Goal: Task Accomplishment & Management: Manage account settings

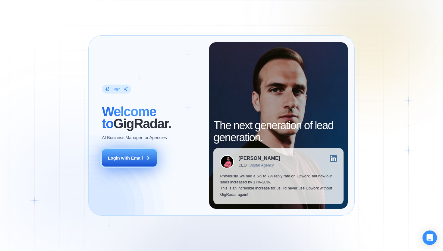
click at [144, 158] on button "Login with Email" at bounding box center [129, 157] width 55 height 17
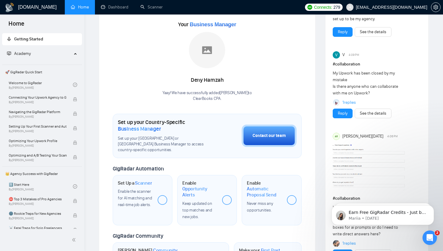
scroll to position [84, 0]
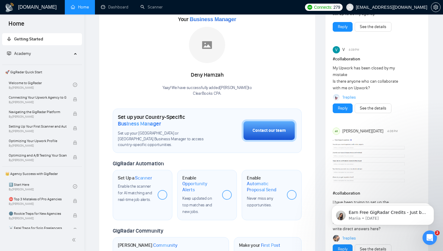
click at [152, 124] on span "Business Manager" at bounding box center [139, 123] width 43 height 7
click at [274, 132] on button "Contact our team" at bounding box center [269, 130] width 55 height 22
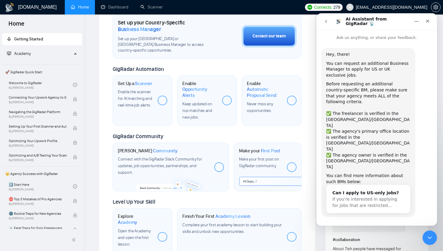
scroll to position [4, 0]
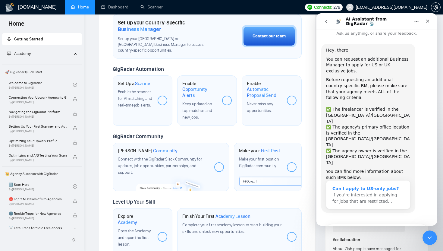
click at [368, 192] on span "If you're interested in applying for jobs that are restricted…" at bounding box center [364, 197] width 65 height 11
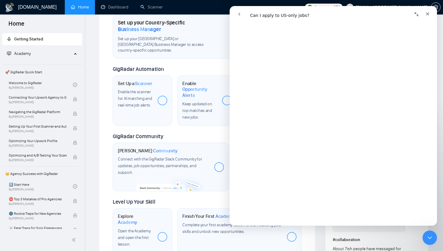
scroll to position [625, 0]
click at [161, 119] on div "Set Up a Scanner Enable the scanner for AI matching and real-time job alerts." at bounding box center [143, 100] width 60 height 50
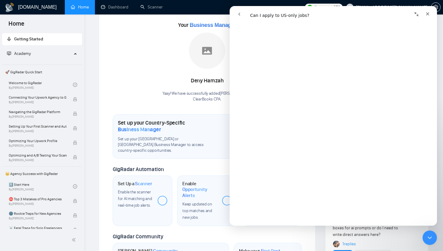
scroll to position [65, 0]
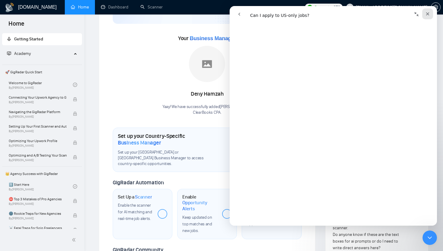
click at [427, 11] on div "Close" at bounding box center [427, 13] width 11 height 11
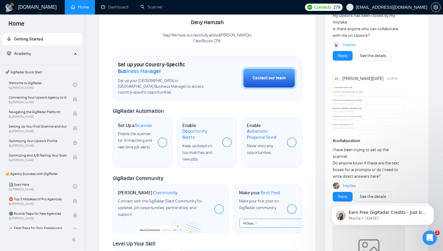
scroll to position [136, 0]
click at [149, 123] on span "Scanner" at bounding box center [143, 126] width 17 height 6
click at [139, 123] on div "Set Up a Scanner Enable the scanner for AI matching and real-time job alerts." at bounding box center [135, 137] width 35 height 28
click at [163, 138] on div at bounding box center [163, 143] width 10 height 10
click at [233, 139] on div "Enable Opportunity Alerts Keep updated on top matches and new jobs." at bounding box center [207, 142] width 60 height 50
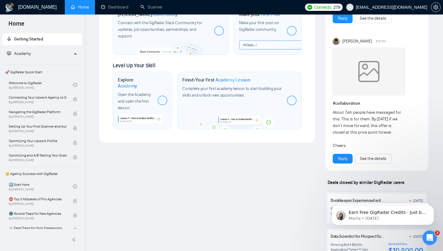
scroll to position [314, 0]
click at [213, 32] on div "Join GigRadar Community Connect with the GigRadar Slack Community for updates, …" at bounding box center [171, 31] width 116 height 49
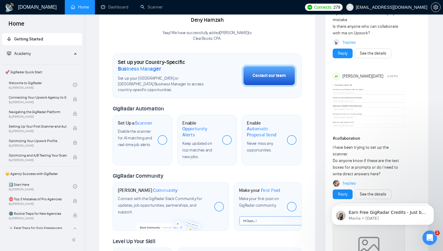
scroll to position [136, 0]
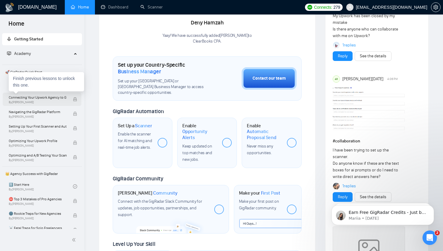
click at [48, 99] on span "Connecting Your Upwork Agency to GigRadar" at bounding box center [38, 97] width 58 height 6
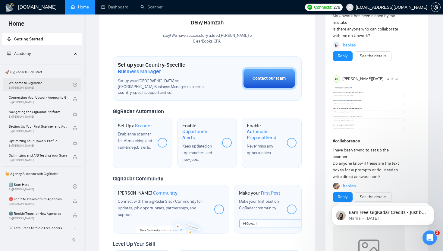
click at [63, 88] on link "Welcome to GigRadar By Vlad Timinsky" at bounding box center [41, 84] width 64 height 13
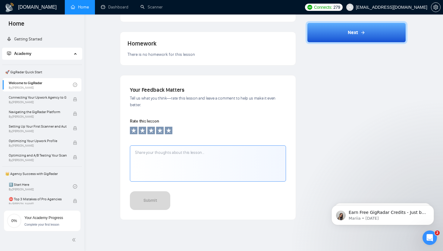
scroll to position [192, 0]
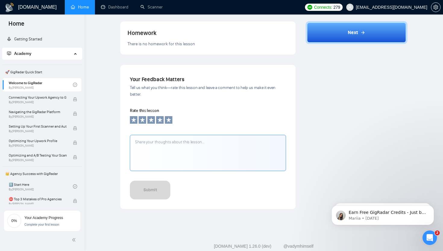
click at [193, 151] on textarea at bounding box center [208, 153] width 156 height 36
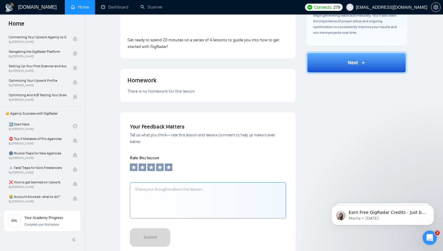
scroll to position [156, 0]
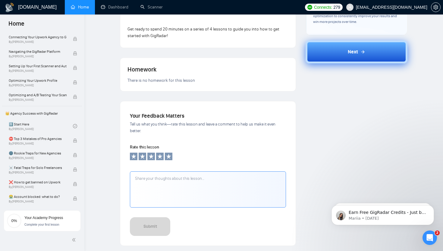
click at [340, 54] on button "Next" at bounding box center [356, 51] width 102 height 23
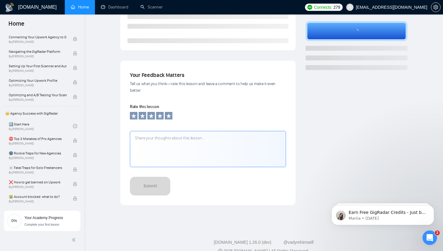
scroll to position [0, 0]
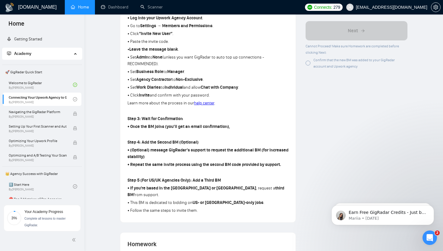
scroll to position [246, 0]
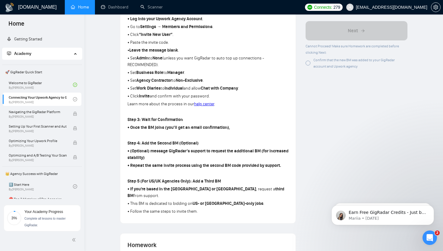
click at [120, 156] on div "Lesson 2 Connecting Your Upwork Agency to GigRadar Learn how to securely link y…" at bounding box center [208, 0] width 176 height 445
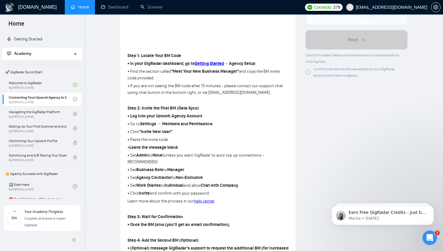
scroll to position [150, 0]
click at [211, 64] on strong "Getting Started" at bounding box center [209, 62] width 29 height 5
click at [207, 64] on strong "Getting Started" at bounding box center [209, 62] width 29 height 5
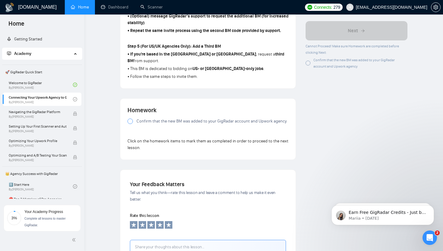
scroll to position [388, 0]
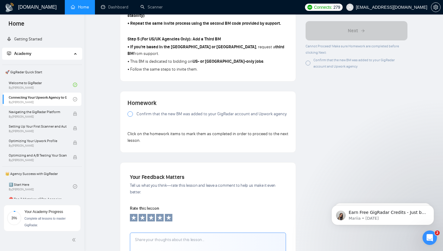
click at [129, 111] on span at bounding box center [129, 113] width 5 height 5
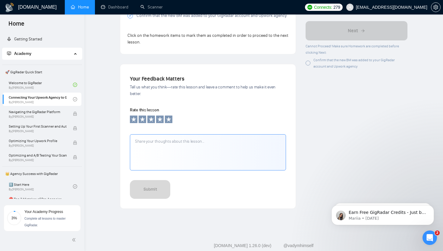
scroll to position [490, 0]
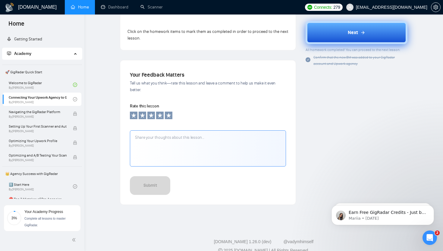
click at [337, 30] on button "Next" at bounding box center [356, 32] width 102 height 23
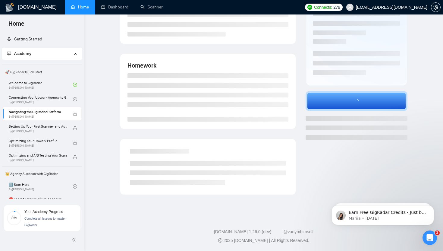
scroll to position [77, 0]
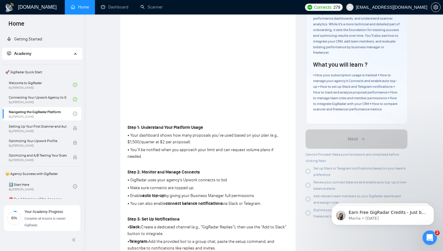
click at [434, 4] on button "button" at bounding box center [436, 7] width 10 height 10
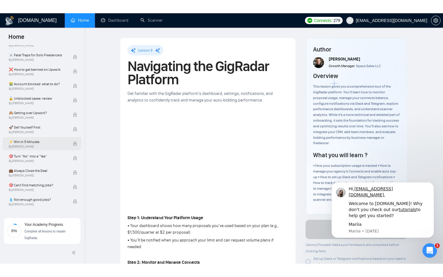
scroll to position [39, 0]
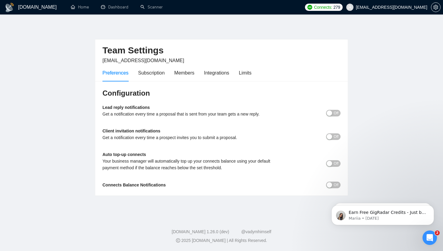
click at [117, 109] on b "Lead reply notifications" at bounding box center [125, 107] width 47 height 5
click at [337, 113] on span "Off" at bounding box center [335, 113] width 5 height 7
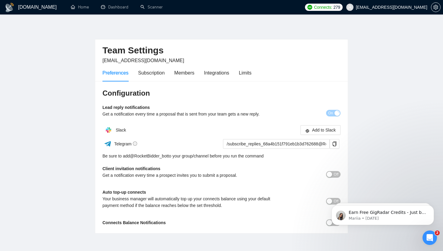
scroll to position [29, 0]
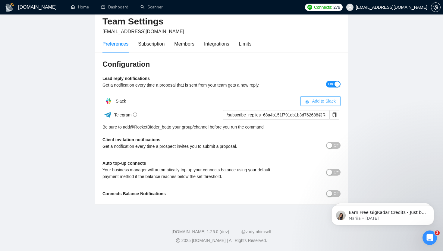
click at [311, 105] on button "Add to Slack" at bounding box center [320, 101] width 40 height 10
click at [59, 149] on main "Team Settings [EMAIL_ADDRESS][DOMAIN_NAME] Preferences Subscription Members Int…" at bounding box center [222, 99] width 424 height 209
click at [49, 153] on main "Team Settings [EMAIL_ADDRESS][DOMAIN_NAME] Preferences Subscription Members Int…" at bounding box center [222, 99] width 424 height 209
click at [327, 103] on span "Add to Slack" at bounding box center [324, 101] width 24 height 7
click at [37, 121] on main "Team Settings [EMAIL_ADDRESS][DOMAIN_NAME] Preferences Subscription Members Int…" at bounding box center [222, 99] width 424 height 209
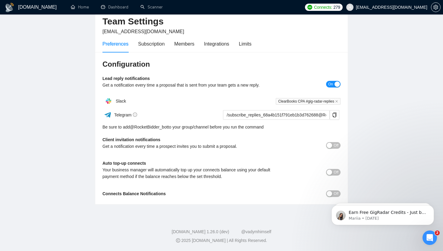
scroll to position [28, 0]
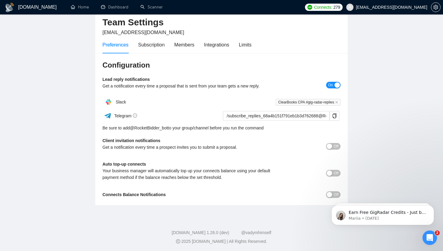
click at [328, 190] on div "Configuration Lead reply notifications Get a notification every time a proposal…" at bounding box center [221, 129] width 252 height 152
click html "Earn Free GigRadar Credits - Just by Sharing Your Story! 💬 Want more credits fo…"
click at [327, 195] on body "Earn Free GigRadar Credits - Just by Sharing Your Story! 💬 Want more credits fo…" at bounding box center [383, 213] width 116 height 37
click at [327, 198] on body "Earn Free GigRadar Credits - Just by Sharing Your Story! 💬 Want more credits fo…" at bounding box center [383, 213] width 116 height 37
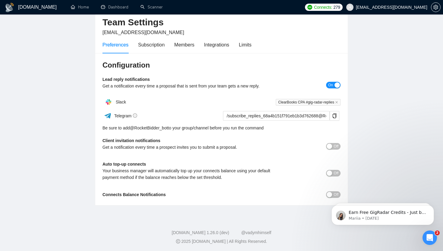
scroll to position [29, 0]
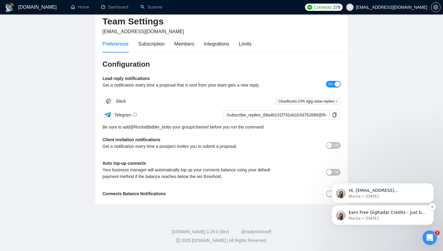
click at [372, 214] on p "Earn Free GigRadar Credits - Just by Sharing Your Story! 💬 Want more credits fo…" at bounding box center [388, 212] width 78 height 6
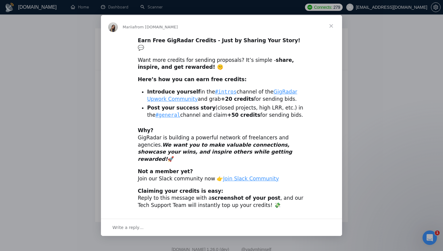
scroll to position [0, 0]
click at [40, 190] on div "Intercom messenger" at bounding box center [221, 125] width 443 height 251
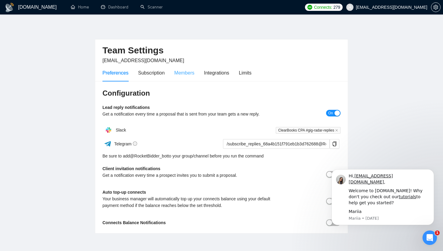
click at [176, 77] on div "Members" at bounding box center [184, 72] width 20 height 17
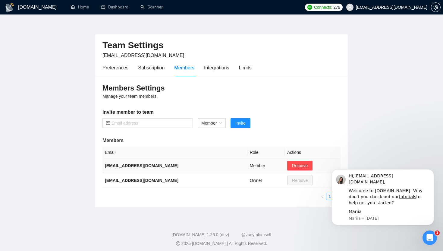
scroll to position [5, 0]
click at [146, 122] on input "text" at bounding box center [150, 122] width 78 height 7
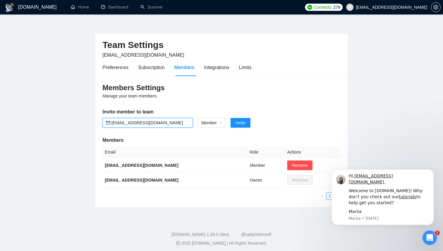
type input "[EMAIL_ADDRESS][DOMAIN_NAME]"
click at [222, 124] on span "Member" at bounding box center [211, 122] width 21 height 9
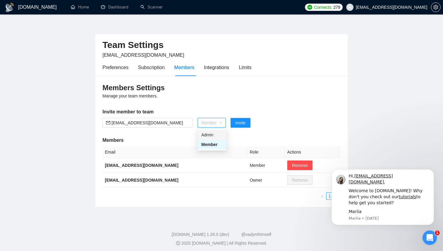
click at [222, 139] on div "Admin" at bounding box center [212, 135] width 29 height 10
click at [222, 139] on h5 "Members" at bounding box center [221, 139] width 238 height 7
click at [243, 123] on button "Invite" at bounding box center [237, 123] width 20 height 10
